Goal: Transaction & Acquisition: Purchase product/service

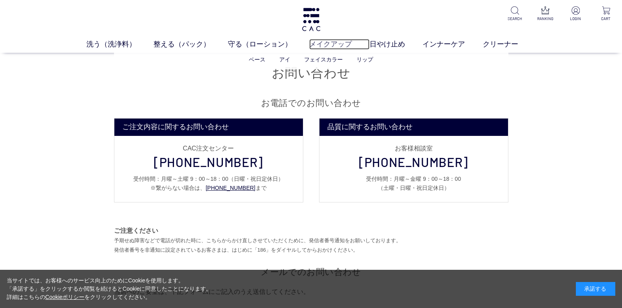
click at [345, 41] on link "メイクアップ" at bounding box center [339, 44] width 60 height 11
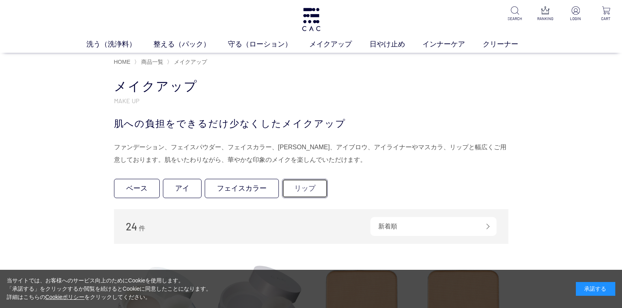
click at [300, 192] on link "リップ" at bounding box center [305, 188] width 46 height 19
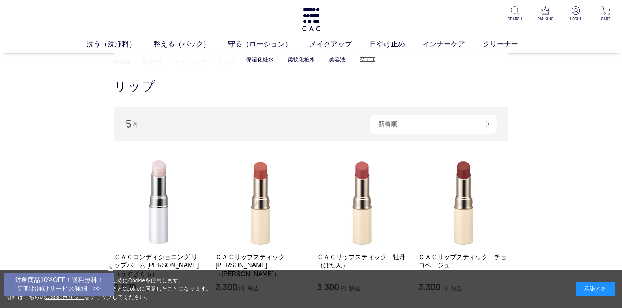
click at [367, 58] on link "ジェル" at bounding box center [367, 59] width 17 height 6
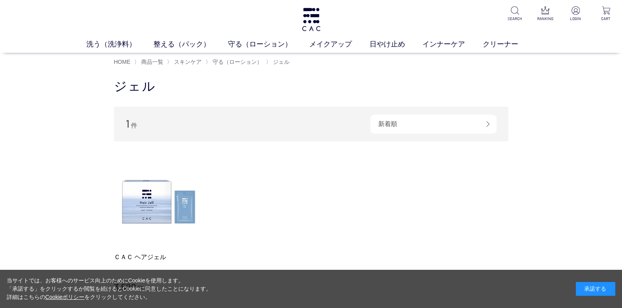
scroll to position [118, 0]
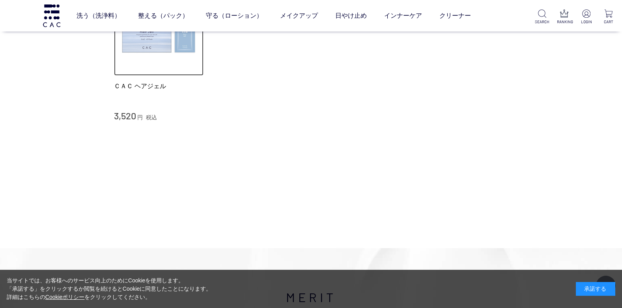
click at [187, 49] on img at bounding box center [159, 31] width 90 height 90
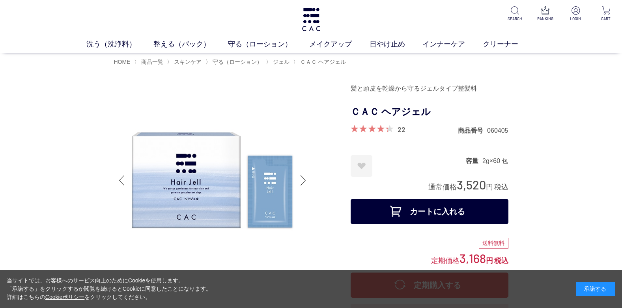
click at [355, 129] on span at bounding box center [370, 128] width 38 height 7
click at [401, 129] on link "22" at bounding box center [402, 129] width 8 height 9
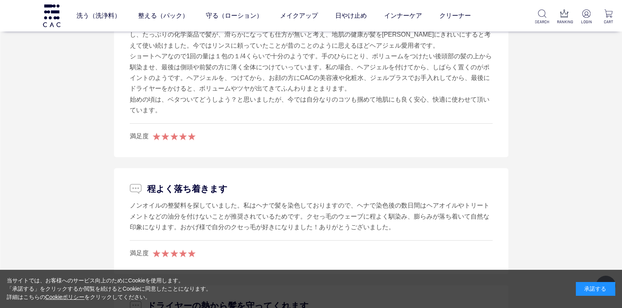
scroll to position [946, 0]
